Goal: Check status

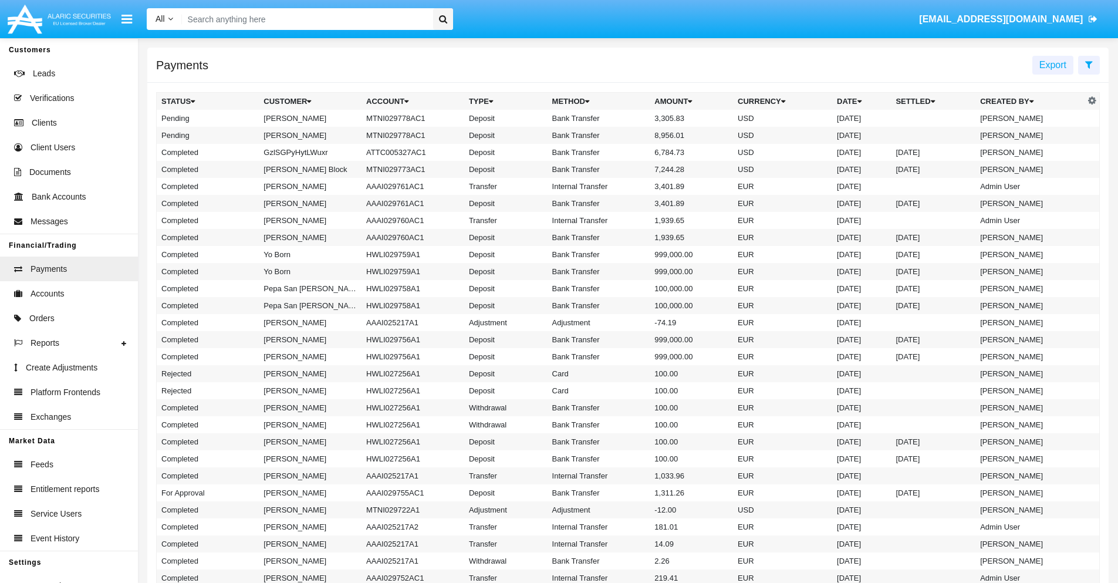
click at [1089, 64] on icon at bounding box center [1089, 64] width 8 height 9
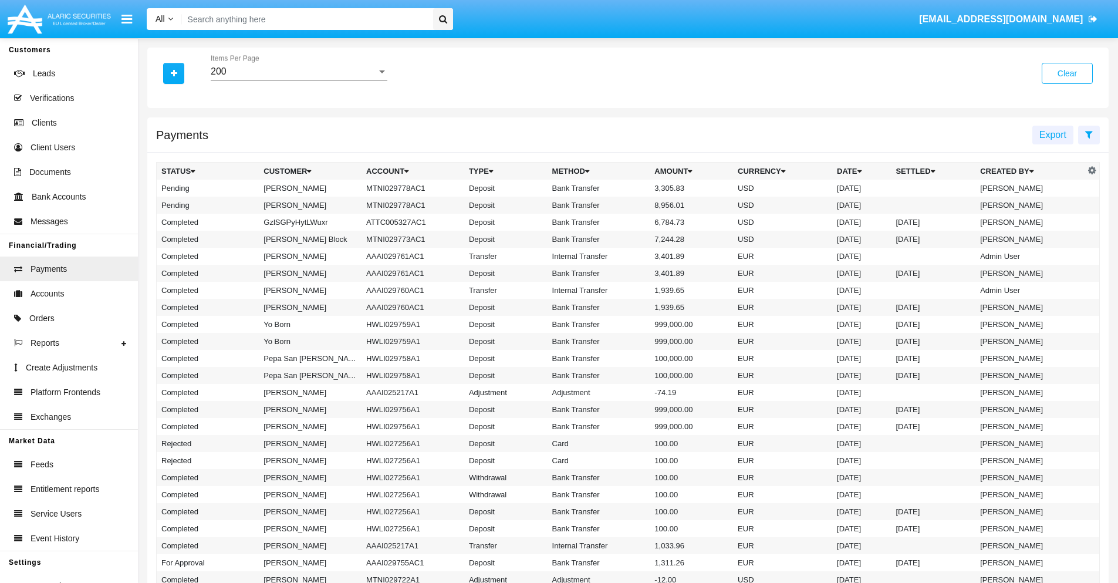
click at [299, 72] on div "200" at bounding box center [294, 71] width 166 height 11
click at [299, 80] on span "10" at bounding box center [299, 80] width 177 height 28
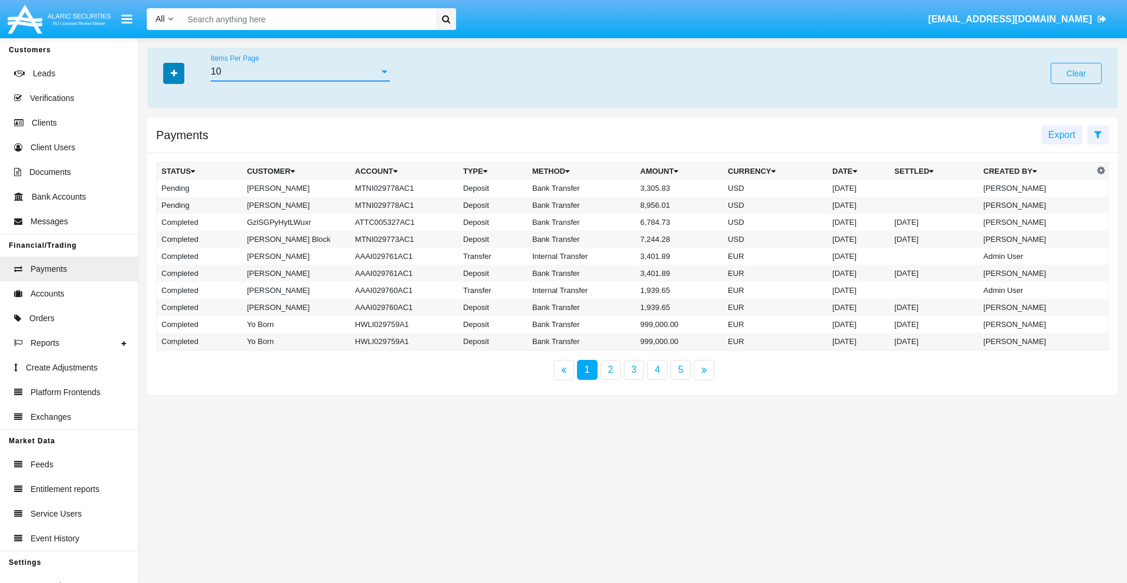
click at [174, 73] on icon "button" at bounding box center [174, 73] width 6 height 8
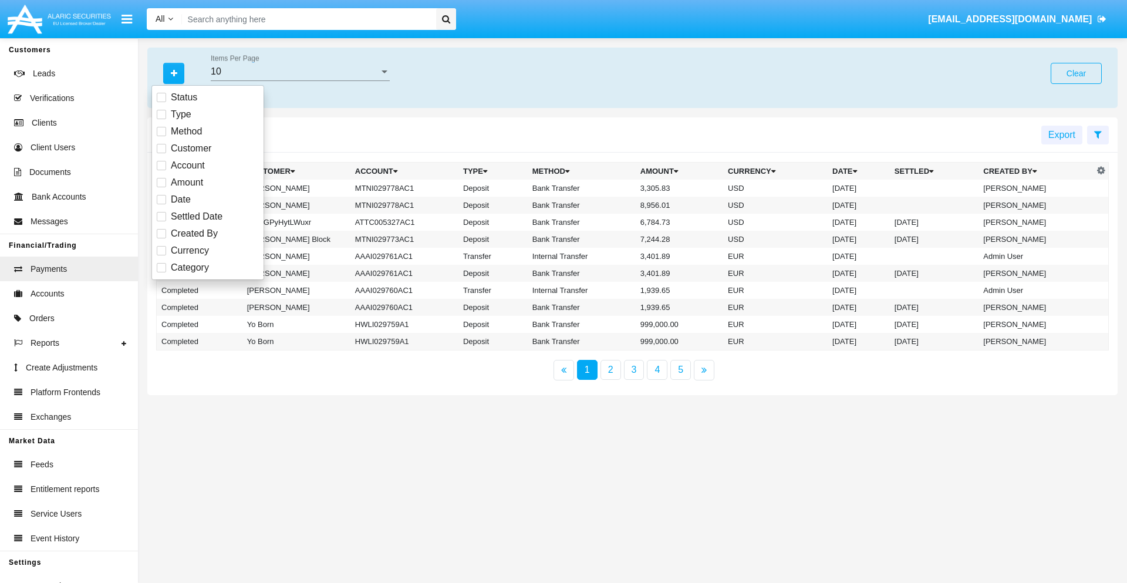
click at [184, 97] on span "Status" at bounding box center [184, 97] width 26 height 14
click at [161, 102] on input "Status" at bounding box center [161, 102] width 1 height 1
checkbox input "true"
click at [174, 73] on icon "button" at bounding box center [174, 73] width 6 height 8
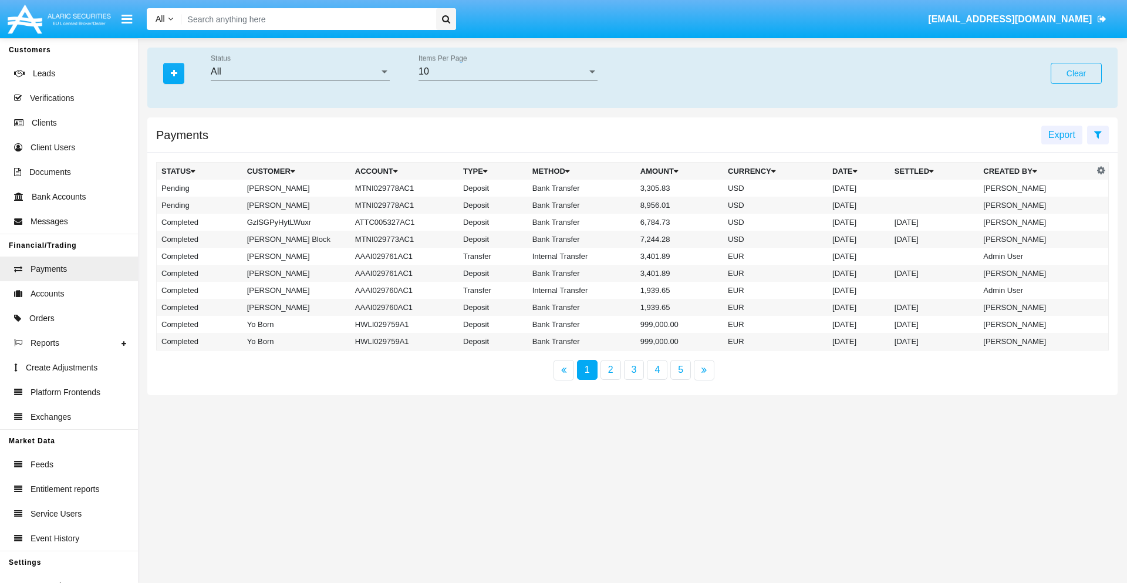
click at [300, 72] on div "All" at bounding box center [295, 71] width 168 height 11
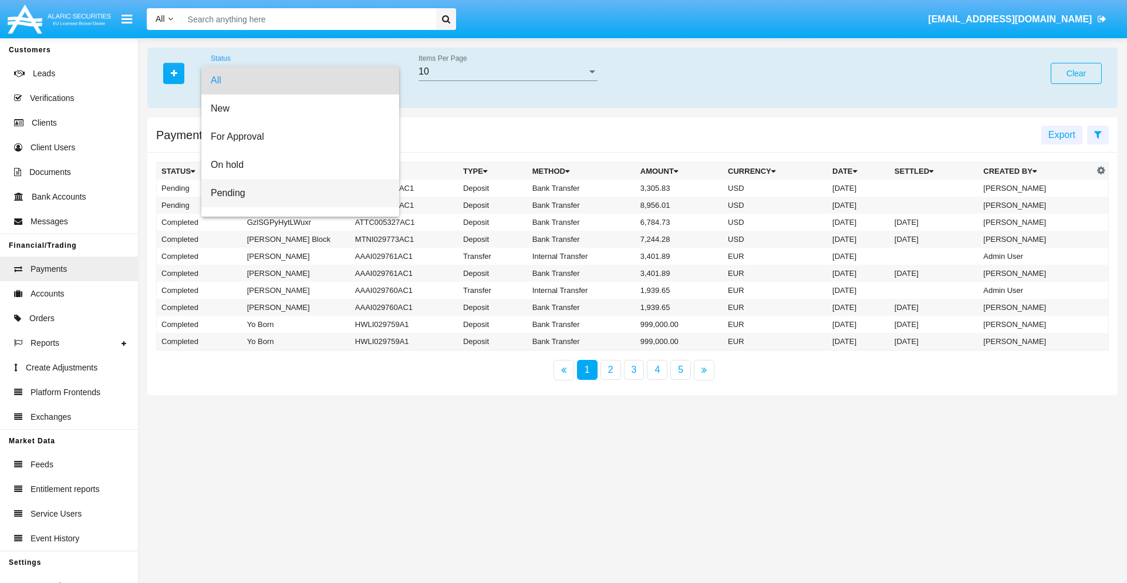
click at [295, 193] on span "Pending" at bounding box center [300, 193] width 179 height 28
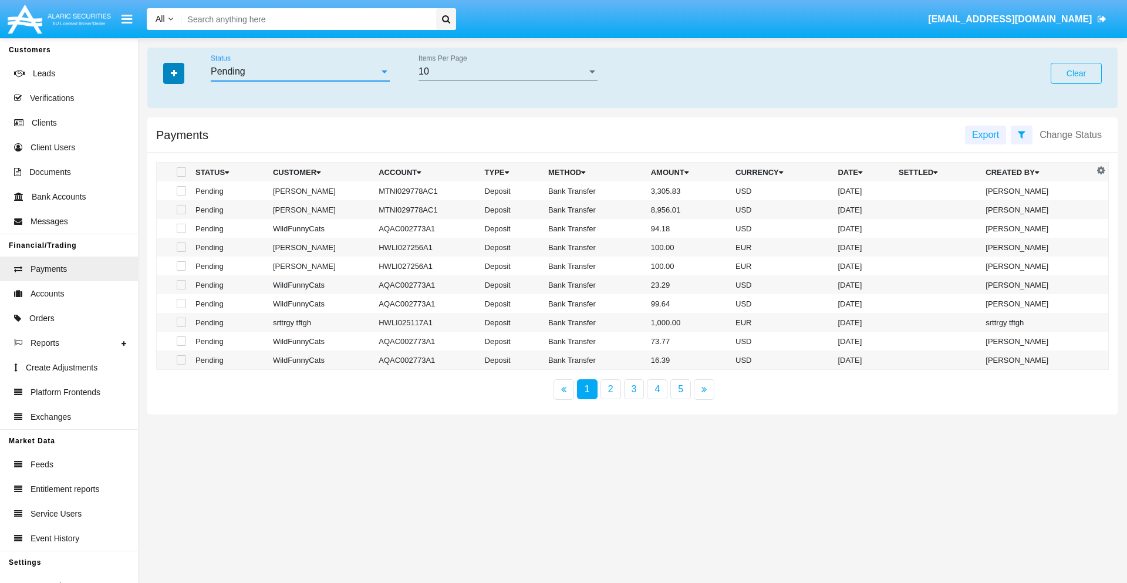
click at [174, 73] on icon "button" at bounding box center [174, 73] width 6 height 8
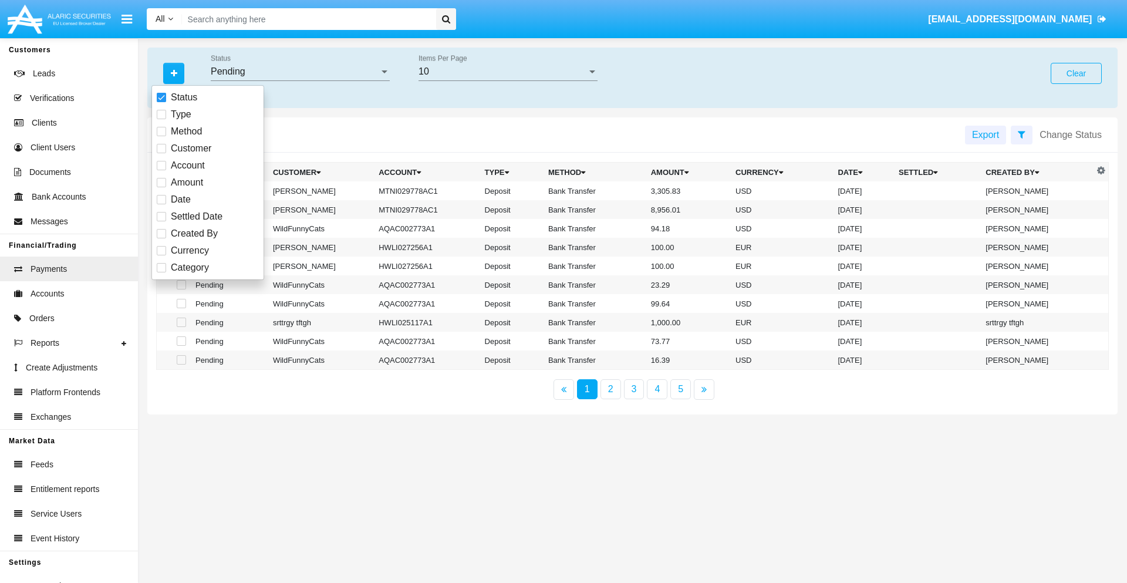
click at [186, 131] on span "Method" at bounding box center [186, 131] width 31 height 14
click at [161, 136] on input "Method" at bounding box center [161, 136] width 1 height 1
checkbox input "true"
click at [174, 73] on icon "button" at bounding box center [174, 73] width 6 height 8
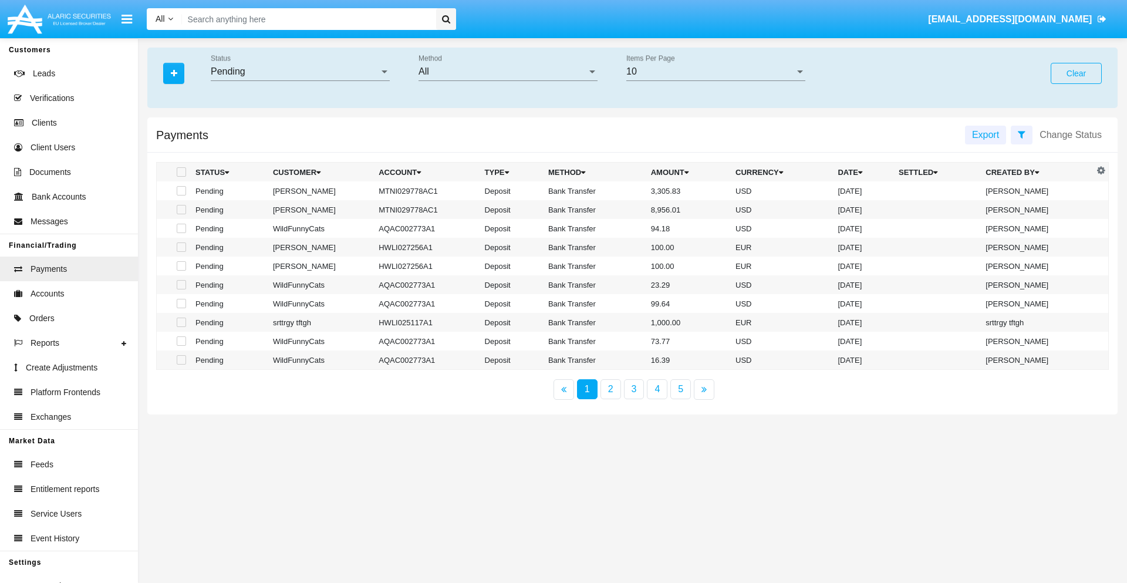
click at [508, 72] on div "All" at bounding box center [503, 71] width 168 height 11
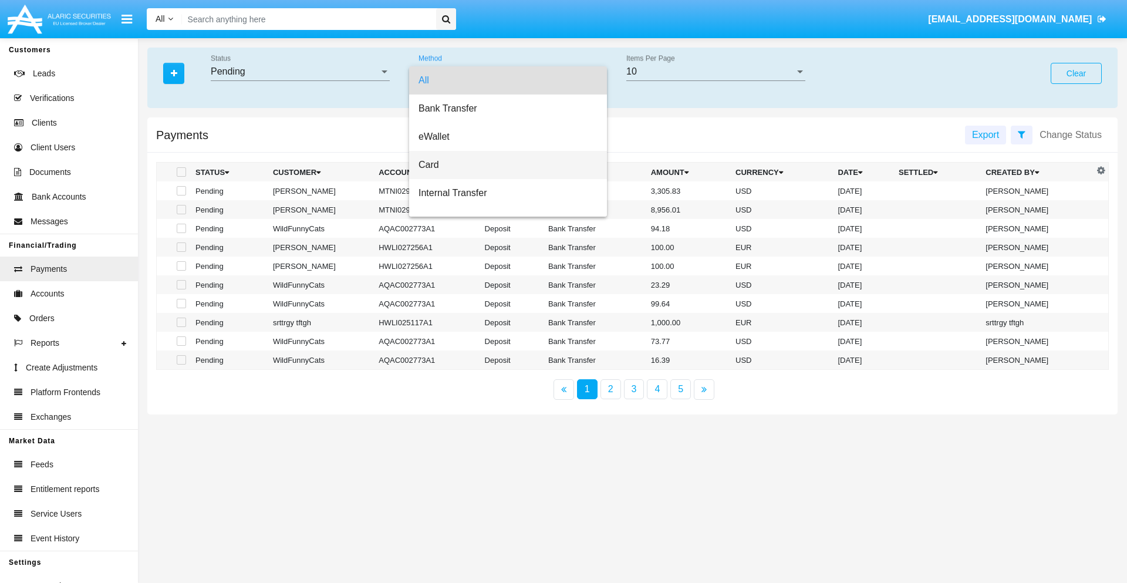
click at [503, 165] on span "Card" at bounding box center [508, 165] width 179 height 28
